Goal: Transaction & Acquisition: Purchase product/service

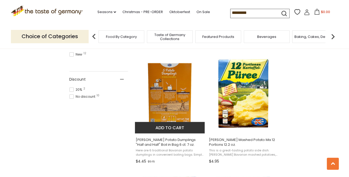
scroll to position [327, 0]
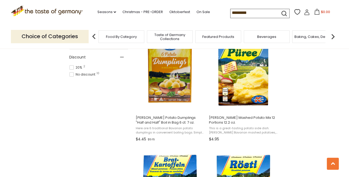
scroll to position [347, 0]
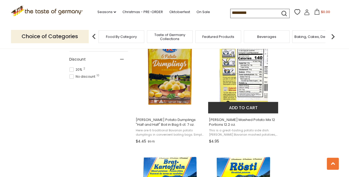
click at [243, 74] on img "Dr. Knoll Mashed Potato Mix 12 Portions 12.2 oz." at bounding box center [243, 73] width 71 height 71
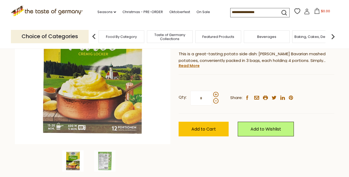
click at [69, 153] on img at bounding box center [72, 160] width 21 height 21
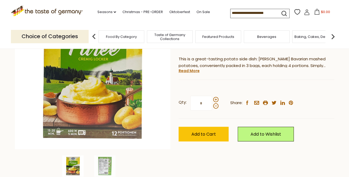
scroll to position [96, 0]
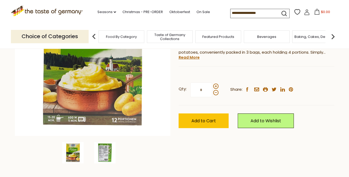
click at [107, 156] on img at bounding box center [104, 152] width 21 height 21
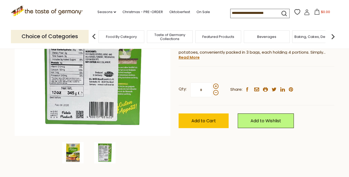
click at [73, 159] on img at bounding box center [72, 152] width 21 height 21
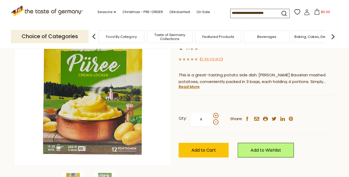
scroll to position [3, 0]
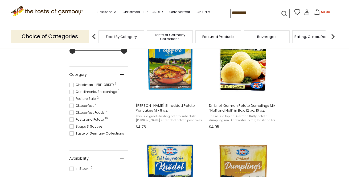
scroll to position [112, 0]
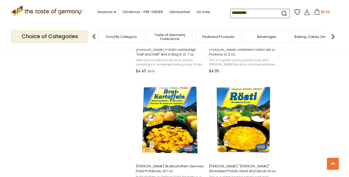
scroll to position [417, 0]
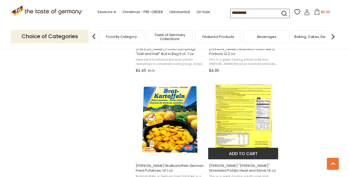
click at [257, 120] on img "Dr. Knoll" at bounding box center [243, 119] width 71 height 71
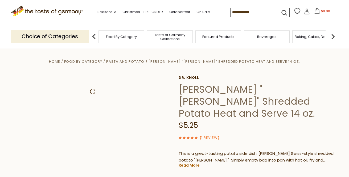
scroll to position [82, 0]
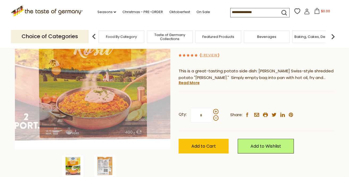
click at [71, 162] on img at bounding box center [72, 165] width 21 height 21
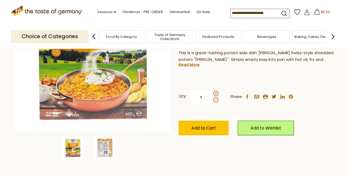
scroll to position [142, 0]
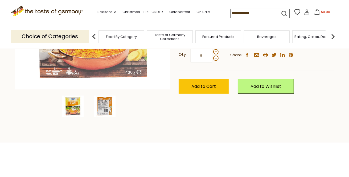
click at [111, 109] on img at bounding box center [104, 105] width 21 height 21
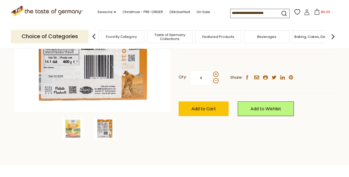
scroll to position [146, 0]
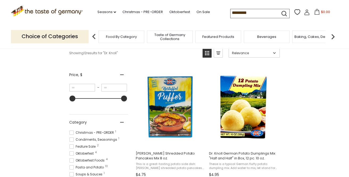
scroll to position [48, 0]
